Goal: Information Seeking & Learning: Learn about a topic

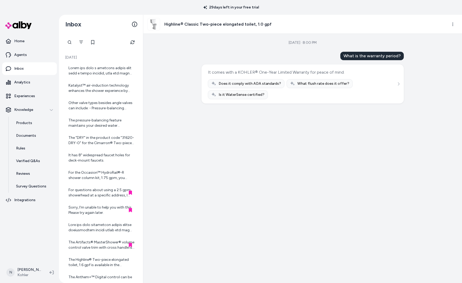
scroll to position [389, 0]
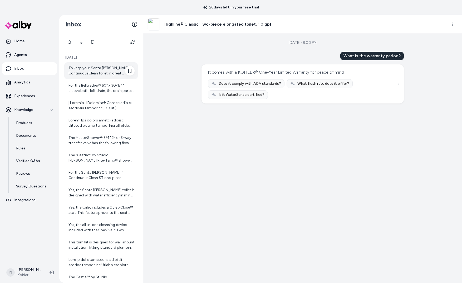
click at [106, 66] on div "To keep your Santa [PERSON_NAME]™ ContinuousClean toilet in great condition, yo…" at bounding box center [102, 70] width 66 height 11
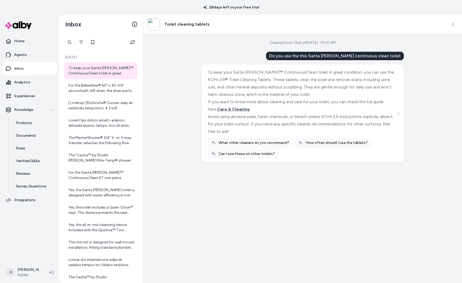
click at [153, 25] on img at bounding box center [154, 24] width 12 height 12
click at [130, 40] on icon "Refresh" at bounding box center [132, 42] width 4 height 4
click at [107, 91] on div "For the Bellwether® 60" x 30-1/4" alcove bath, left drain, the drain parts are …" at bounding box center [102, 88] width 66 height 11
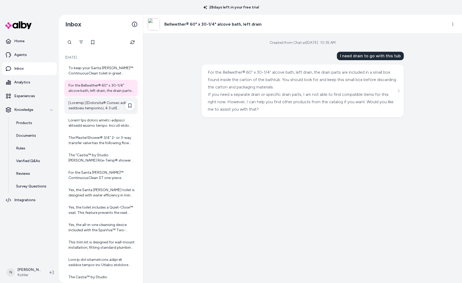
click at [110, 106] on div at bounding box center [102, 105] width 66 height 11
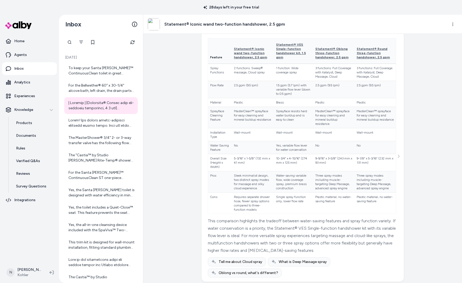
scroll to position [51, 0]
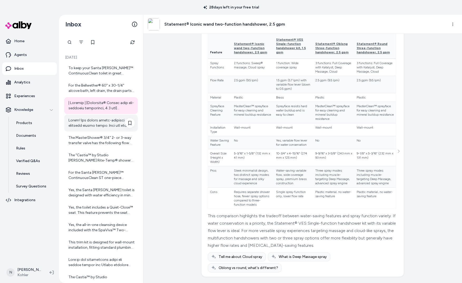
click at [98, 125] on div at bounding box center [102, 123] width 66 height 11
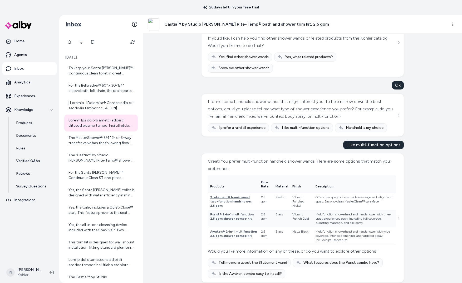
scroll to position [62, 0]
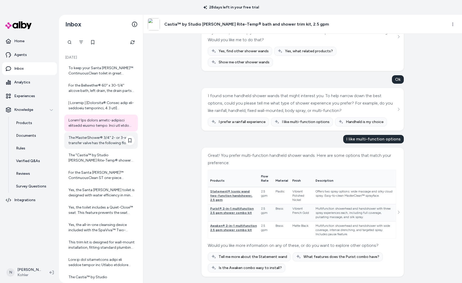
click at [101, 140] on div "The MasterShower® 3/4" 2- or 3-way transfer valve has the following flow rates:…" at bounding box center [102, 140] width 66 height 11
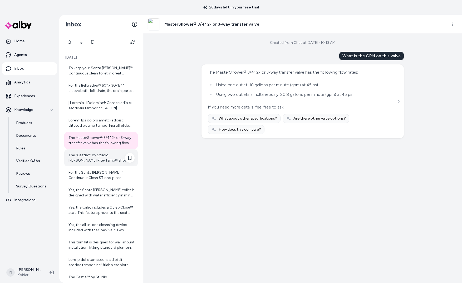
click at [102, 157] on div "The "Castia™ by Studio [PERSON_NAME] Rite-Temp® shower trim kit, 2.5 gpm" is co…" at bounding box center [102, 157] width 66 height 11
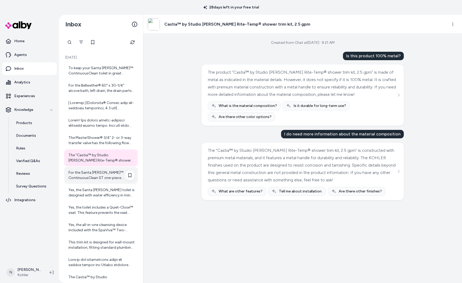
click at [102, 180] on div "For the Santa [PERSON_NAME]™ ContinuousClean ST one-piece compact elongated toi…" at bounding box center [101, 175] width 74 height 17
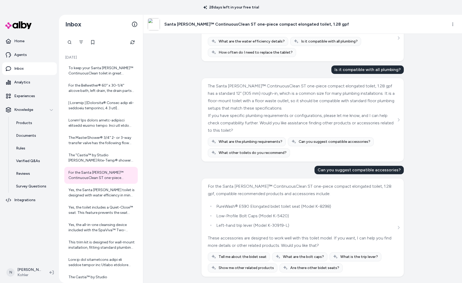
scroll to position [194, 0]
